Goal: Communication & Community: Share content

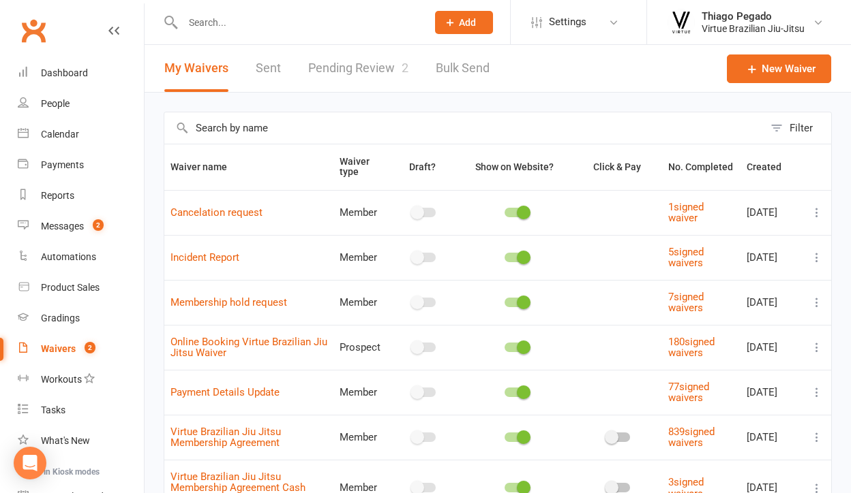
click at [364, 74] on link "Pending Review 2" at bounding box center [358, 68] width 100 height 47
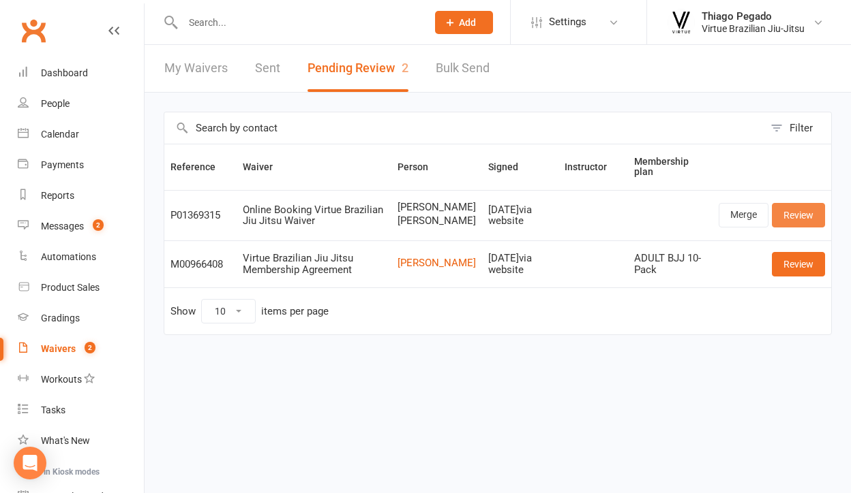
click at [803, 224] on link "Review" at bounding box center [797, 215] width 53 height 25
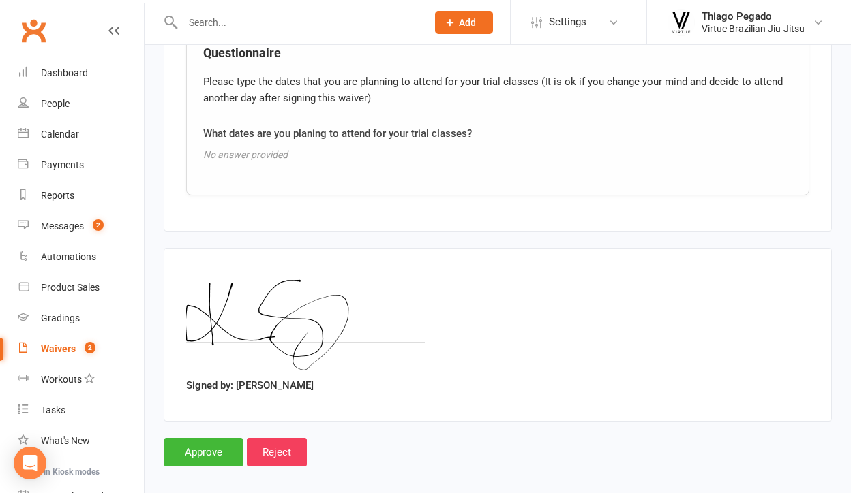
scroll to position [1512, 0]
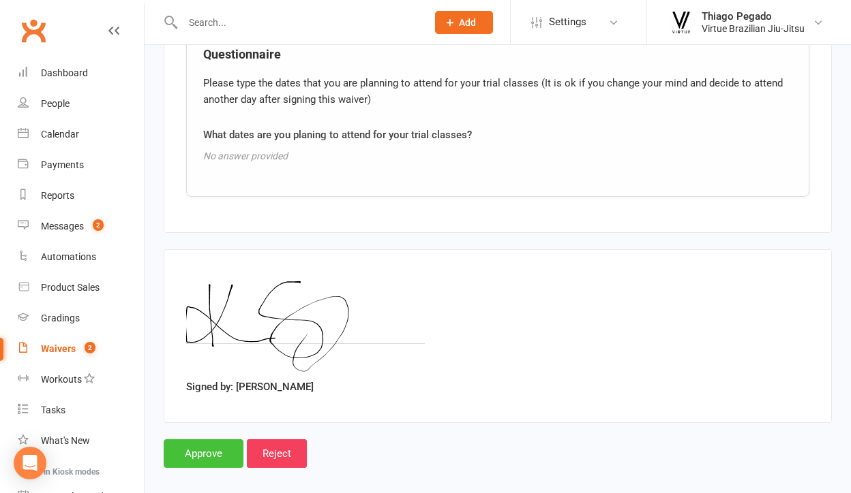
click at [210, 440] on input "Approve" at bounding box center [204, 454] width 80 height 29
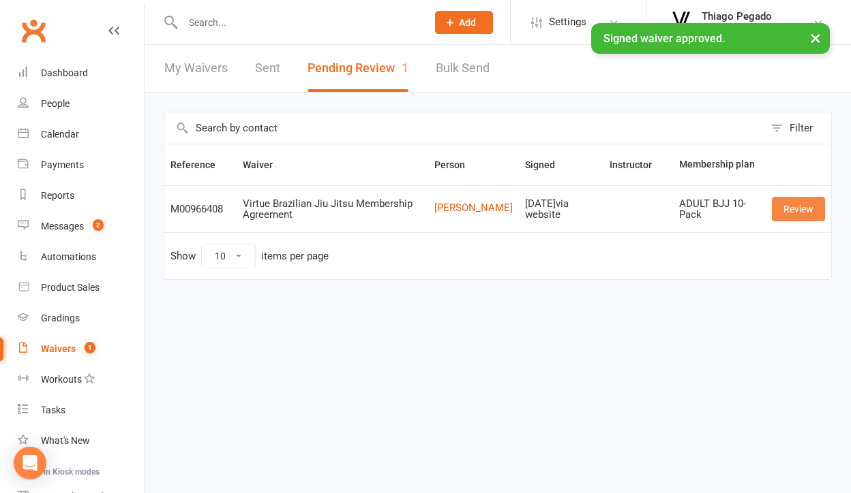
click at [810, 216] on link "Review" at bounding box center [797, 209] width 53 height 25
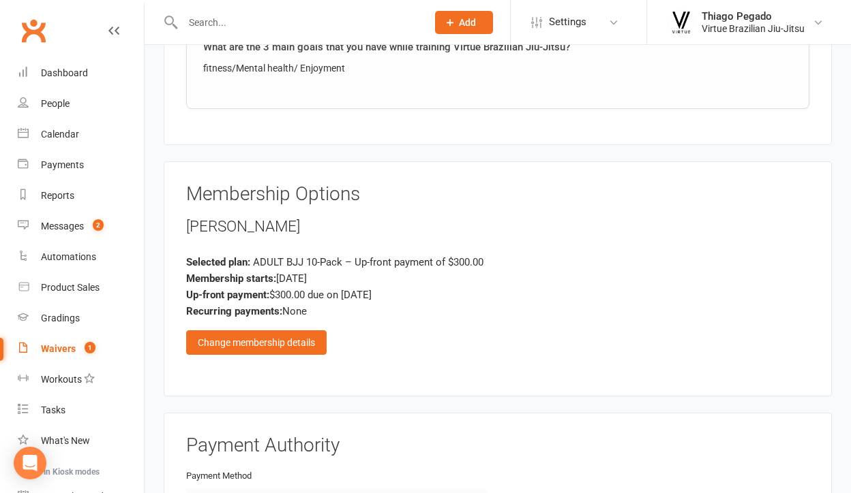
scroll to position [1117, 0]
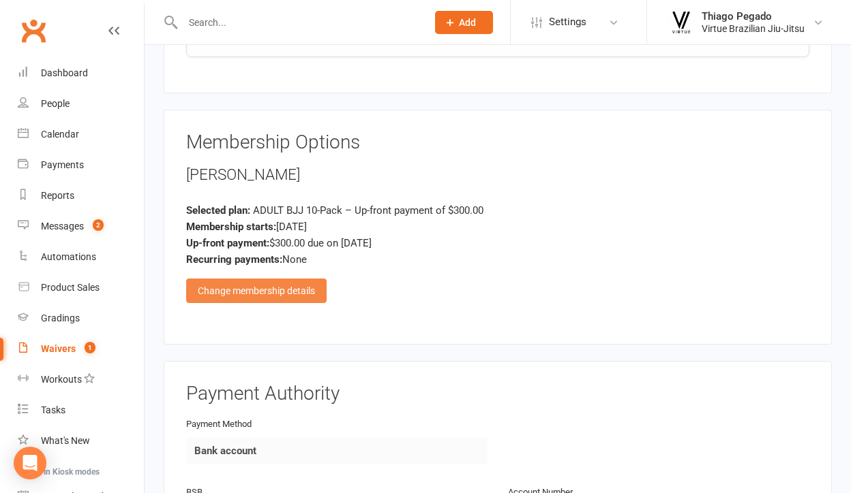
click at [278, 279] on div "Change membership details" at bounding box center [256, 291] width 140 height 25
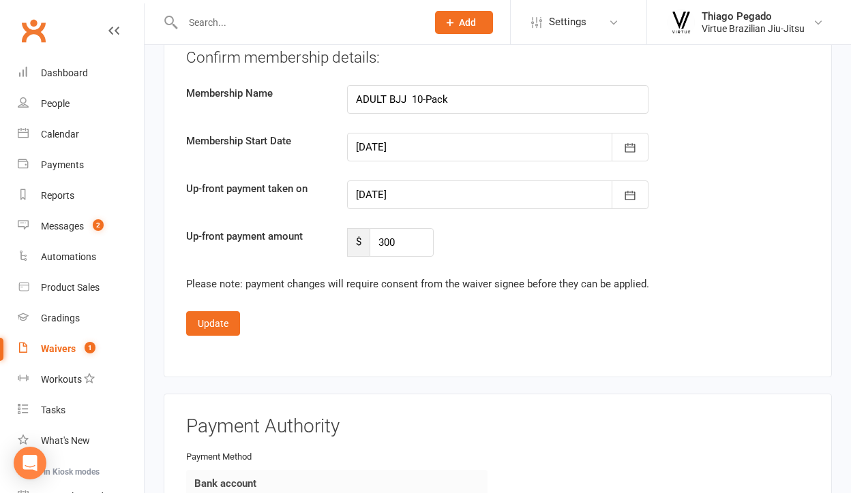
scroll to position [2099, 0]
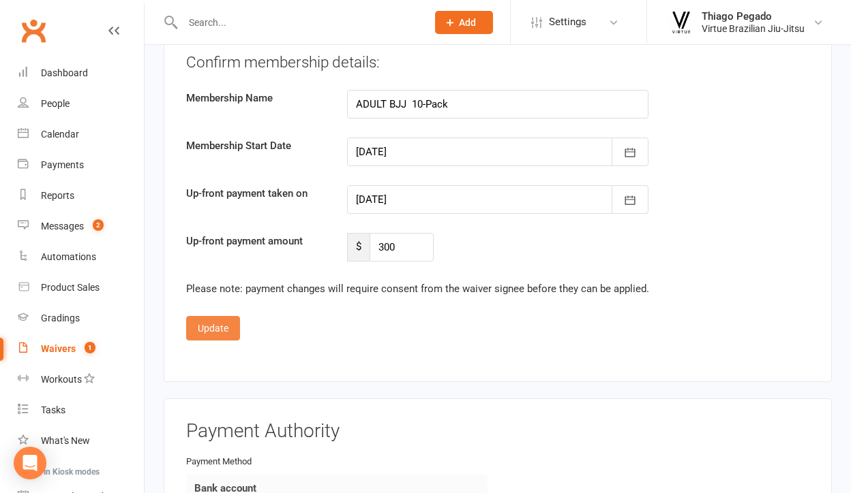
click at [220, 316] on button "Update" at bounding box center [213, 328] width 54 height 25
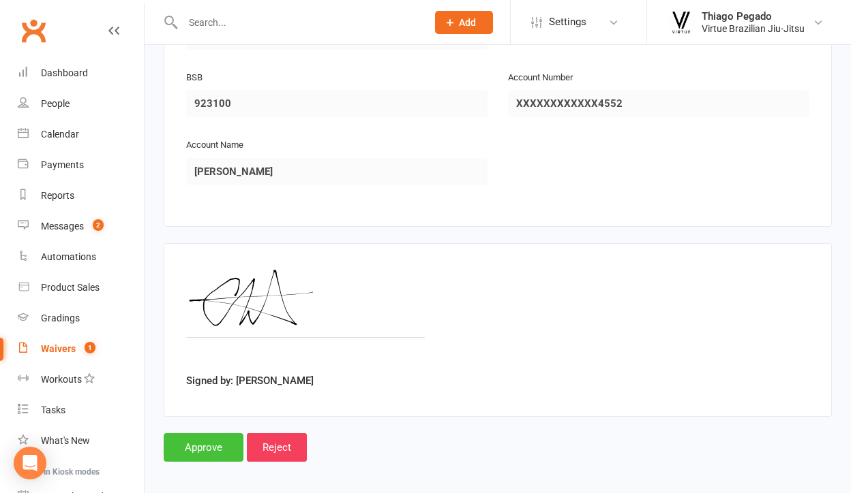
scroll to position [1531, 0]
click at [202, 434] on input "Approve" at bounding box center [204, 448] width 80 height 29
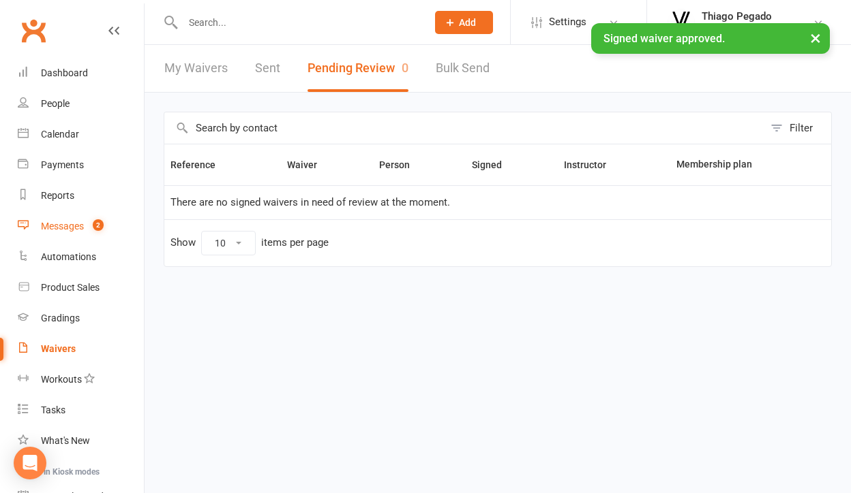
click at [90, 230] on count-badge "2" at bounding box center [95, 226] width 18 height 11
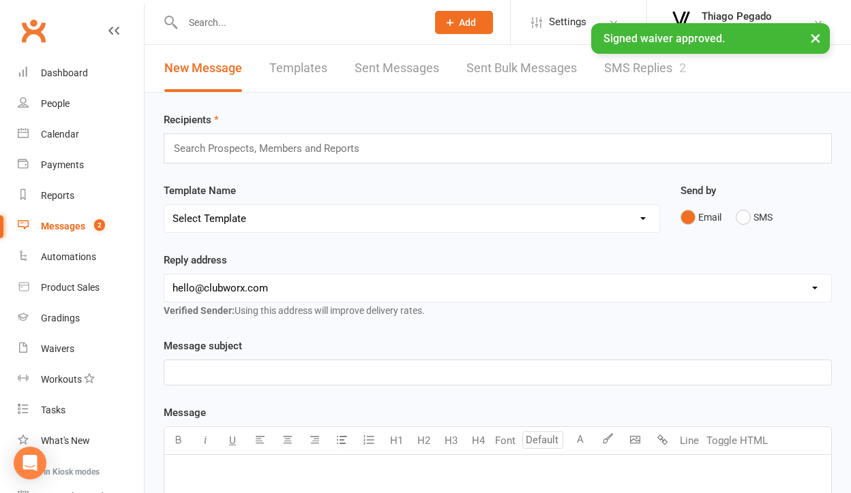
click at [653, 67] on link "SMS Replies 2" at bounding box center [645, 68] width 82 height 47
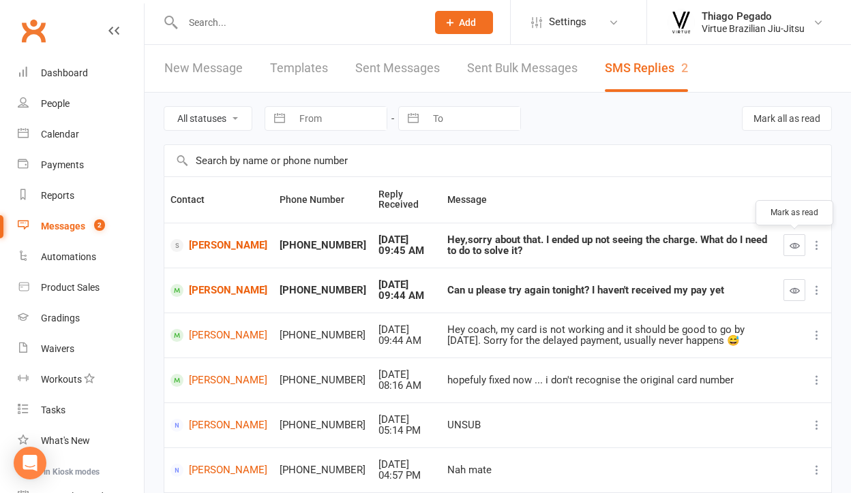
click at [800, 250] on button "button" at bounding box center [794, 245] width 22 height 22
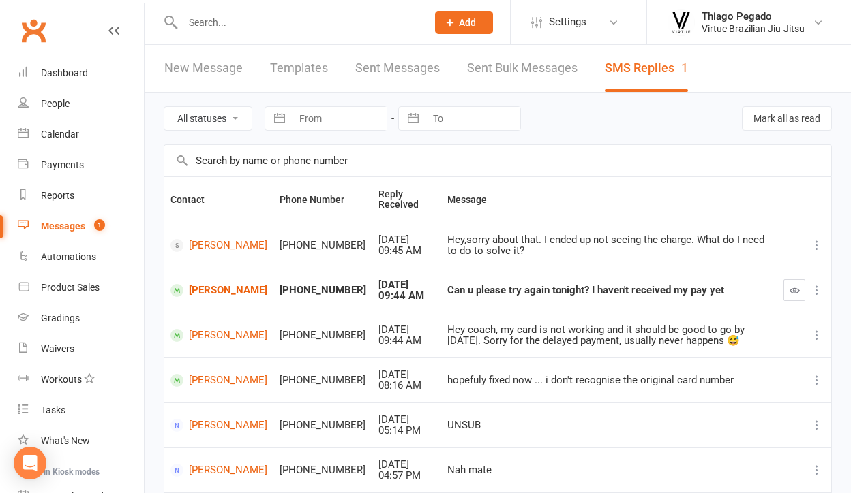
click at [315, 69] on link "Templates" at bounding box center [299, 68] width 58 height 47
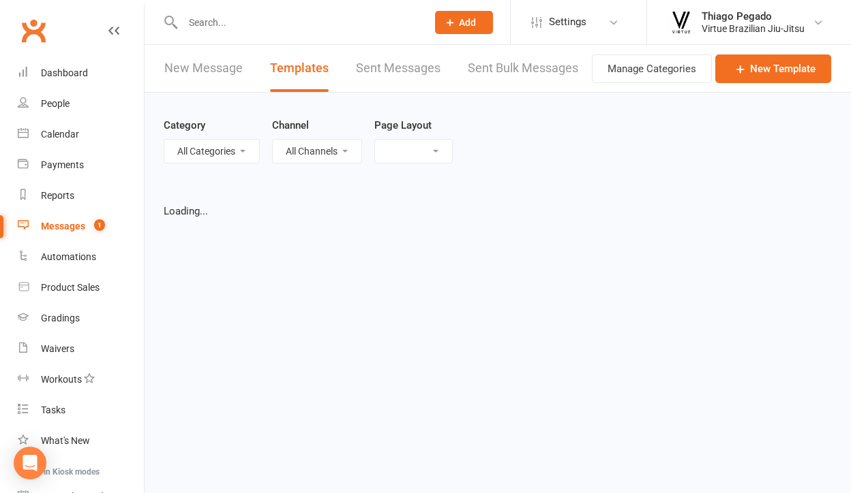
select select "grid"
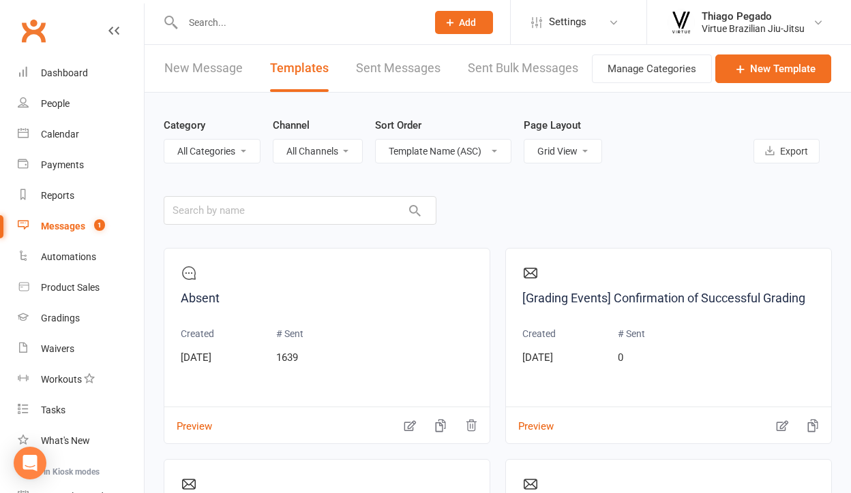
click at [212, 62] on link "New Message" at bounding box center [203, 68] width 78 height 47
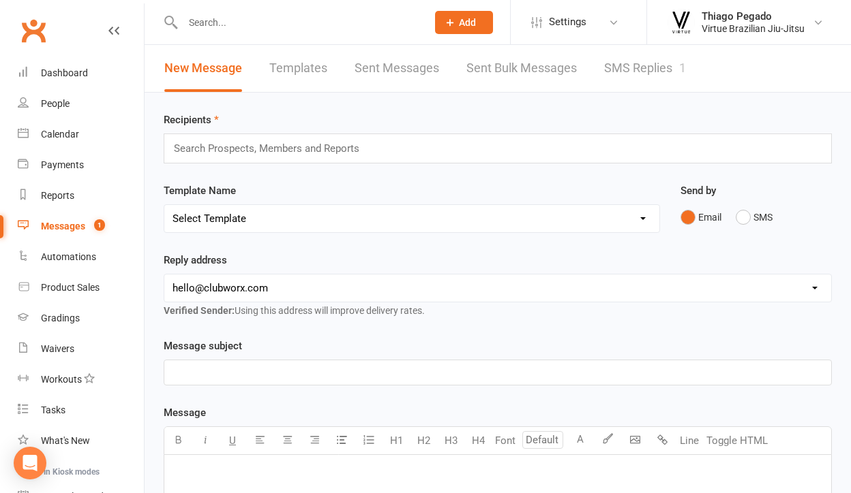
click at [271, 162] on div "Search Prospects, Members and Reports" at bounding box center [498, 149] width 668 height 30
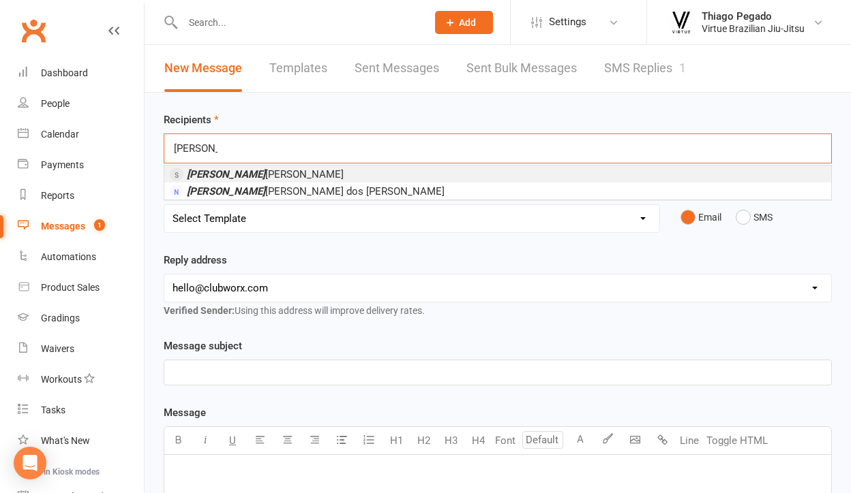
type input "[PERSON_NAME]"
click at [279, 175] on li "[PERSON_NAME]" at bounding box center [497, 174] width 667 height 17
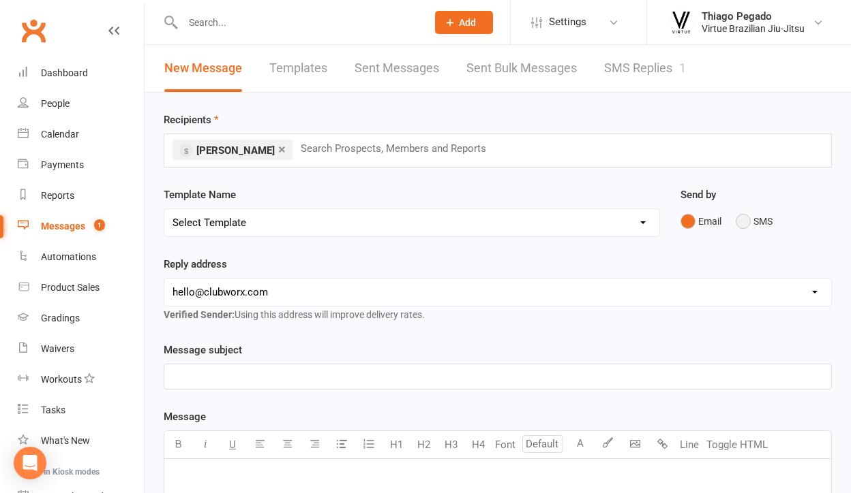
click at [748, 228] on button "SMS" at bounding box center [753, 222] width 37 height 26
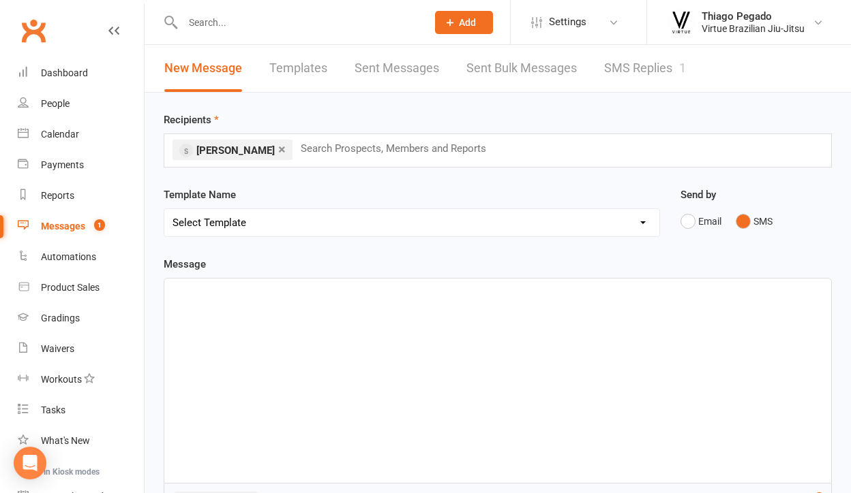
click at [450, 305] on div "﻿" at bounding box center [497, 381] width 667 height 204
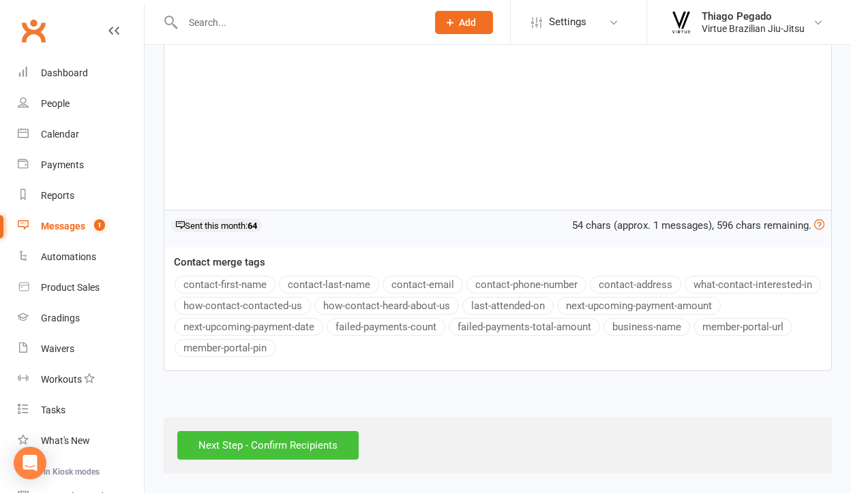
scroll to position [285, 0]
click at [320, 434] on input "Next Step - Confirm Recipients" at bounding box center [267, 445] width 181 height 29
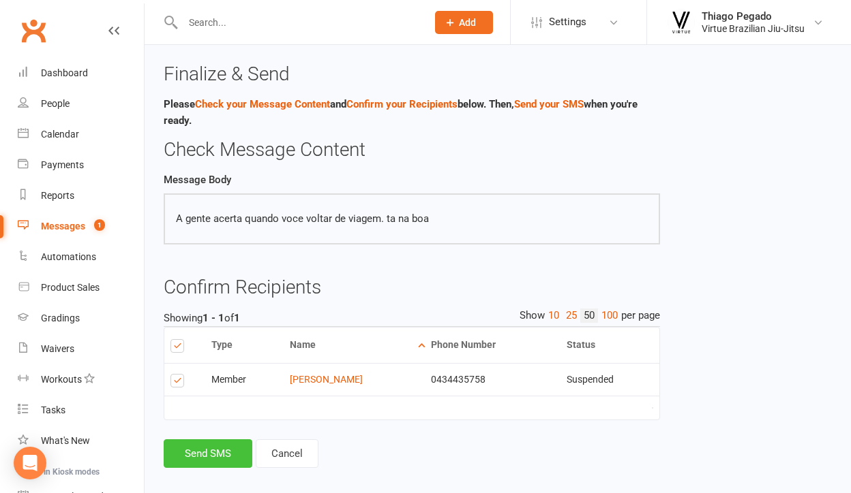
click at [209, 447] on button "Send SMS" at bounding box center [208, 454] width 89 height 29
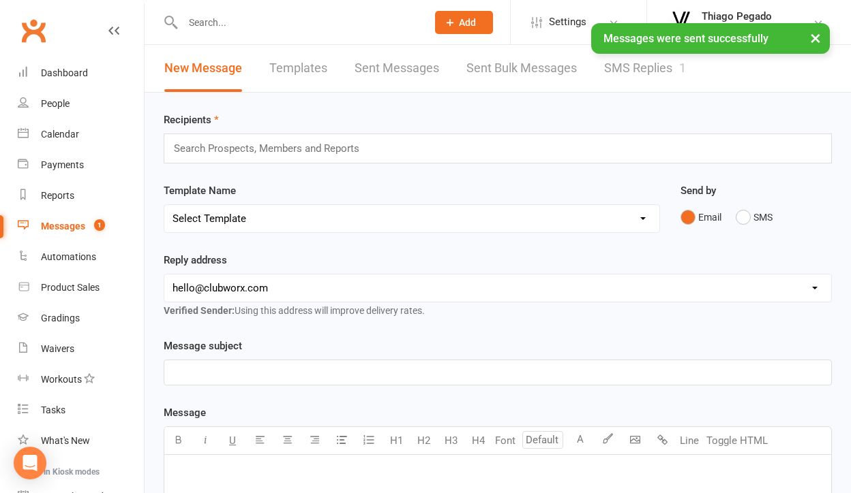
click at [650, 69] on link "SMS Replies 1" at bounding box center [645, 68] width 82 height 47
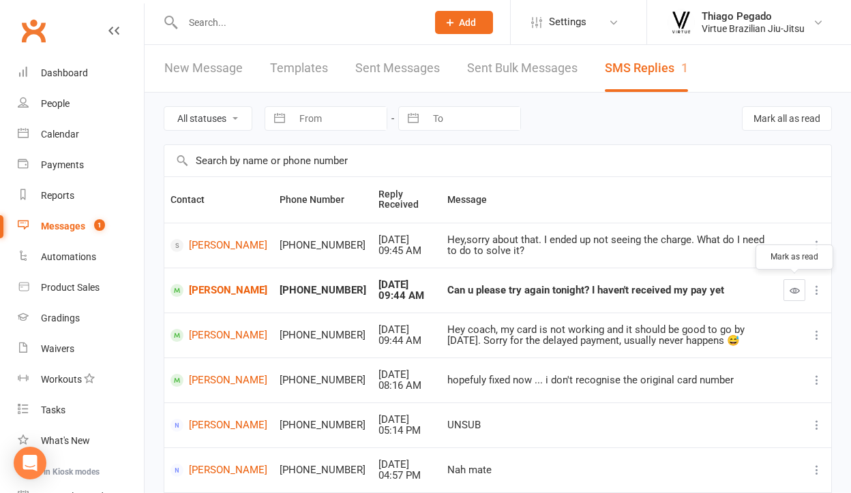
click at [799, 287] on icon "button" at bounding box center [794, 291] width 10 height 10
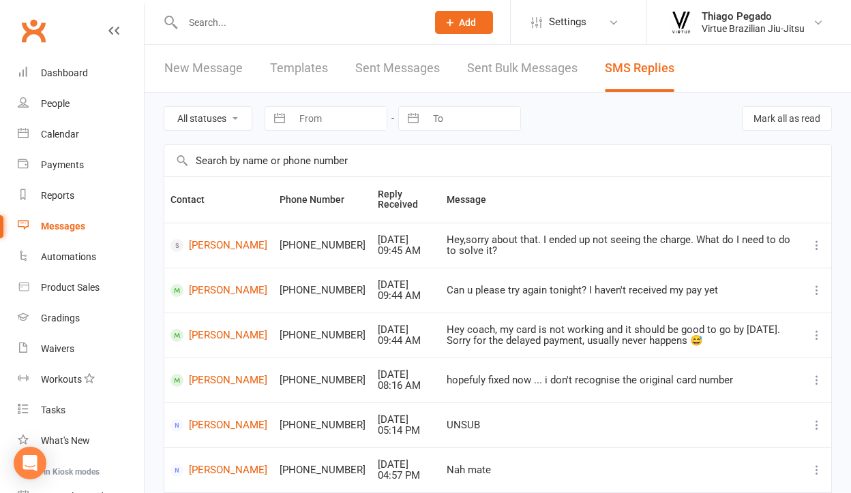
click at [204, 73] on link "New Message" at bounding box center [203, 68] width 78 height 47
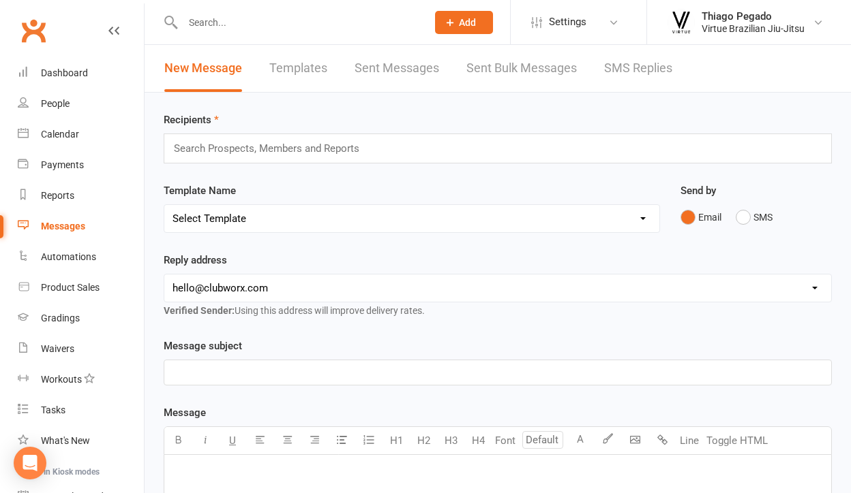
click at [305, 145] on input "text" at bounding box center [272, 149] width 200 height 18
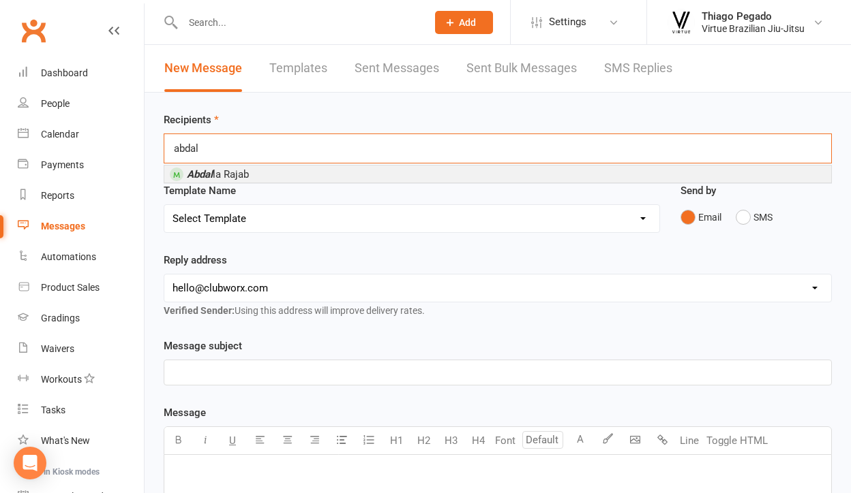
type input "abdal"
click at [309, 173] on li "[PERSON_NAME]" at bounding box center [497, 174] width 667 height 17
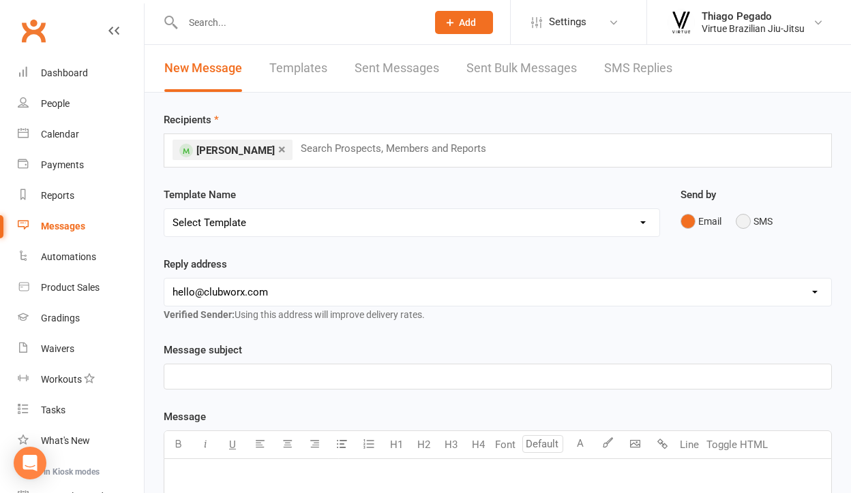
click at [752, 227] on button "SMS" at bounding box center [753, 222] width 37 height 26
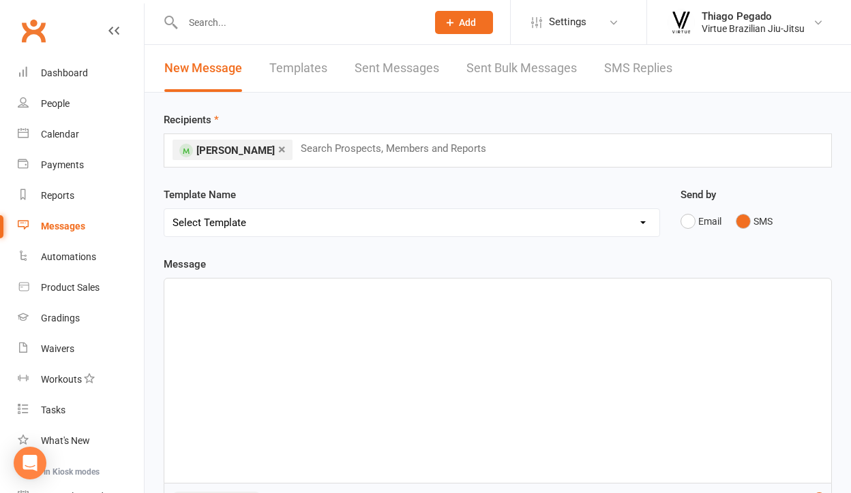
click at [363, 297] on p "﻿" at bounding box center [497, 291] width 650 height 16
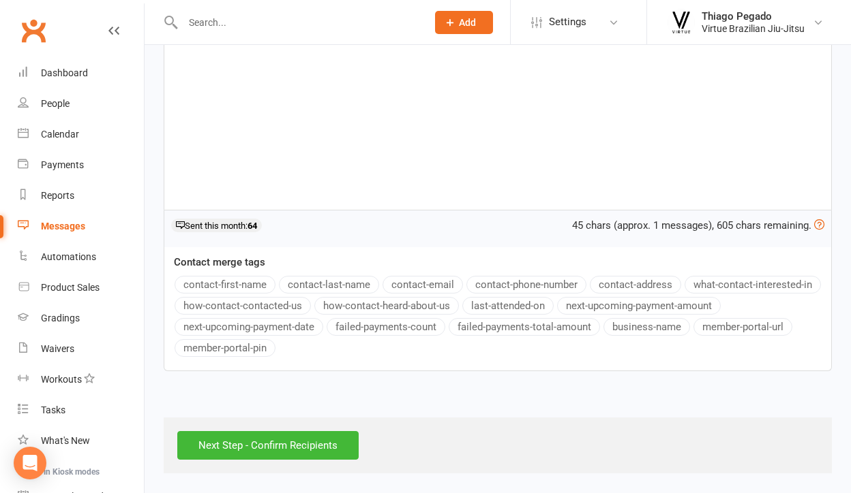
scroll to position [285, 0]
click at [313, 439] on input "Next Step - Confirm Recipients" at bounding box center [267, 445] width 181 height 29
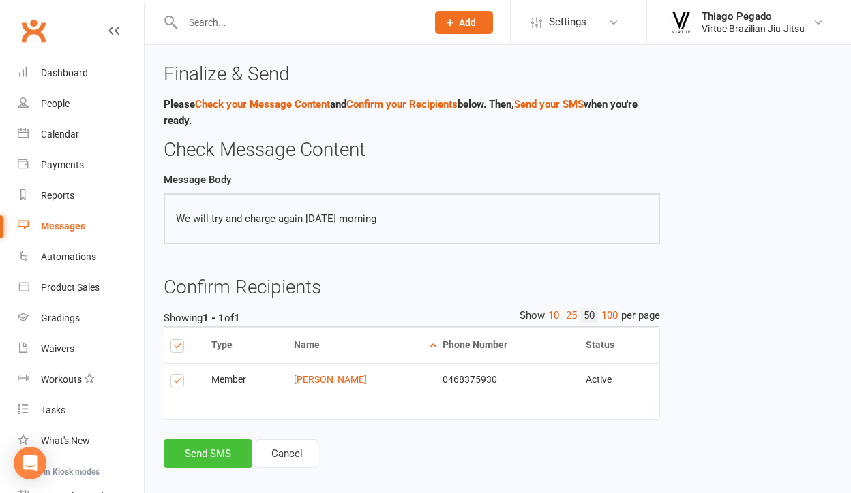
click at [225, 450] on button "Send SMS" at bounding box center [208, 454] width 89 height 29
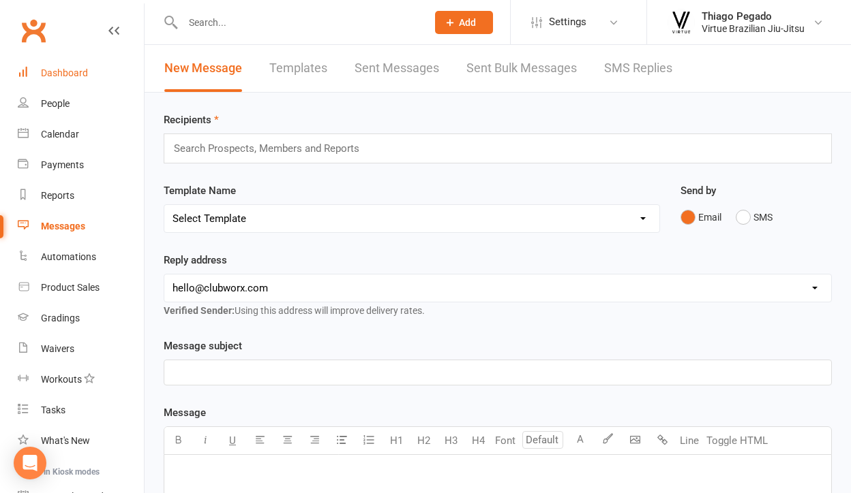
click at [65, 72] on div "Dashboard" at bounding box center [64, 72] width 47 height 11
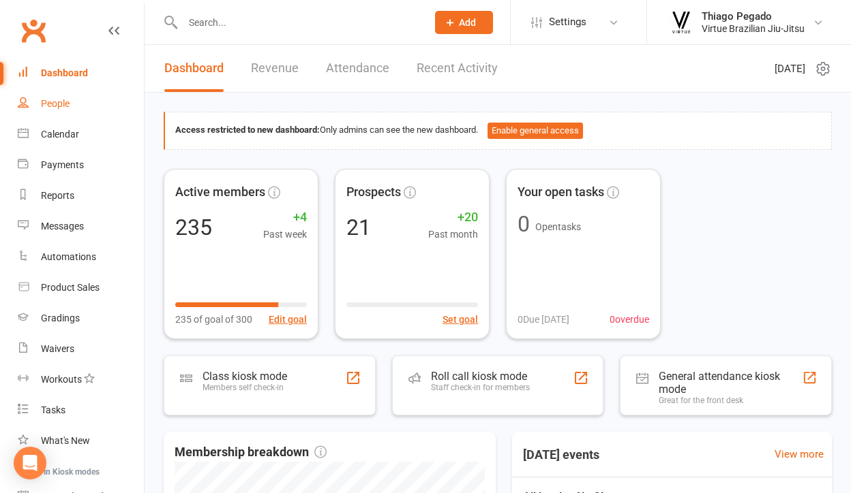
click at [63, 111] on link "People" at bounding box center [81, 104] width 126 height 31
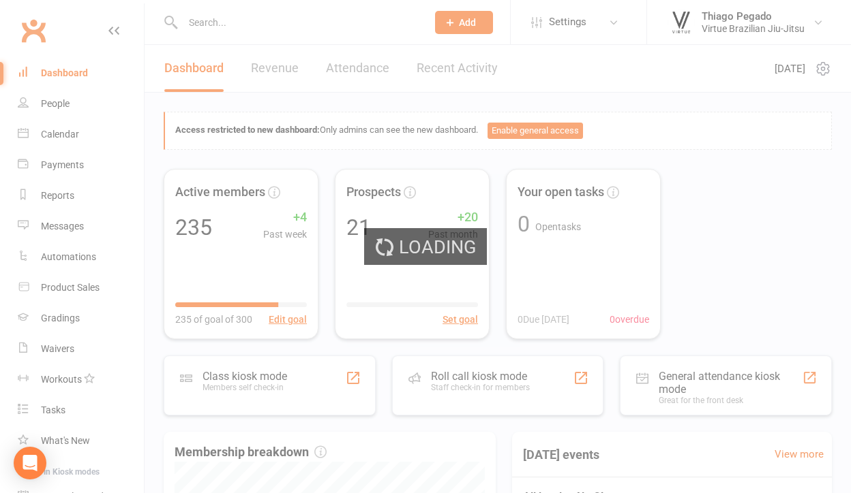
select select "100"
